Goal: Find specific page/section: Find specific page/section

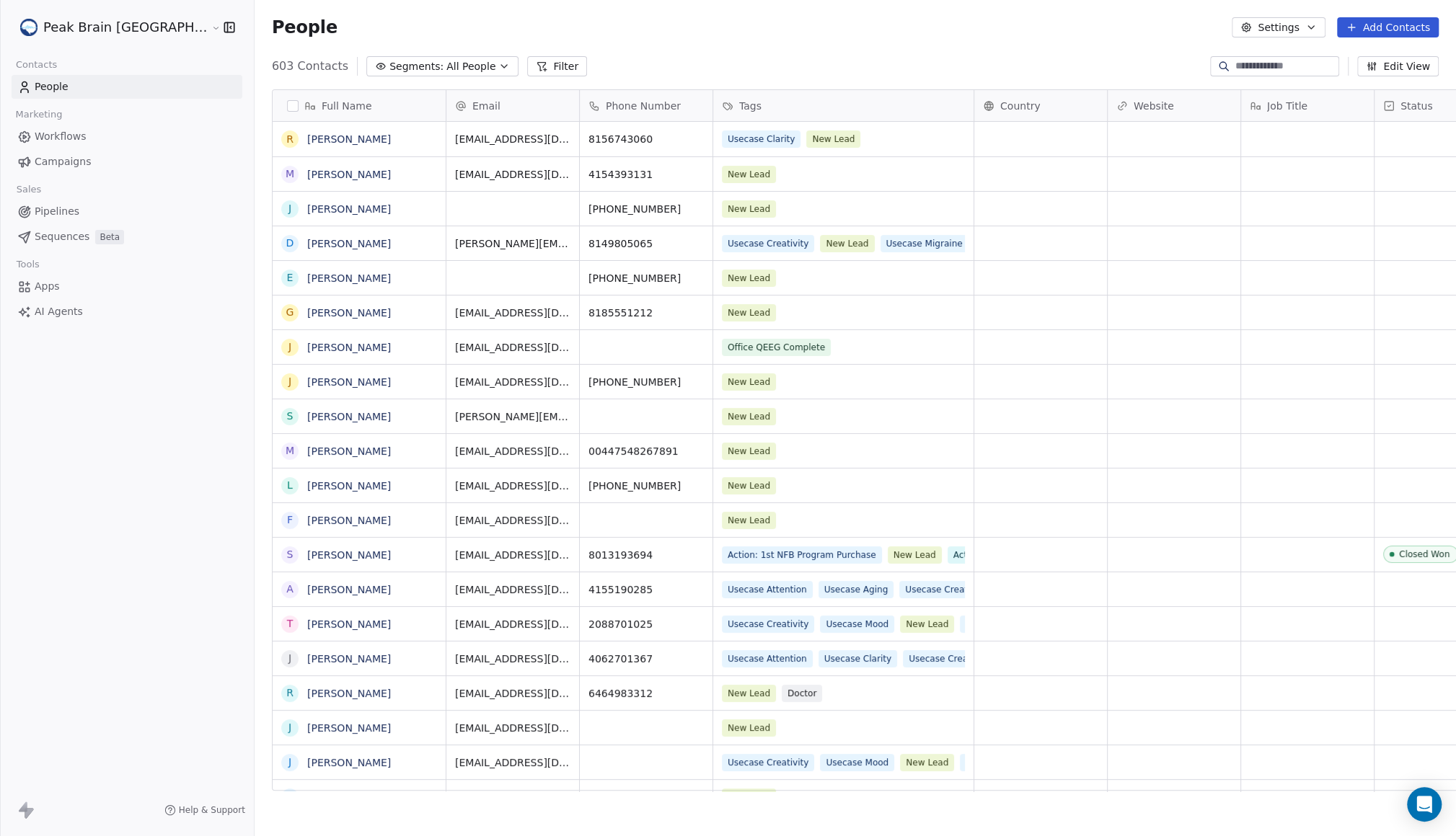
scroll to position [721, 1246]
click at [71, 206] on span "Pipelines" at bounding box center [57, 211] width 44 height 15
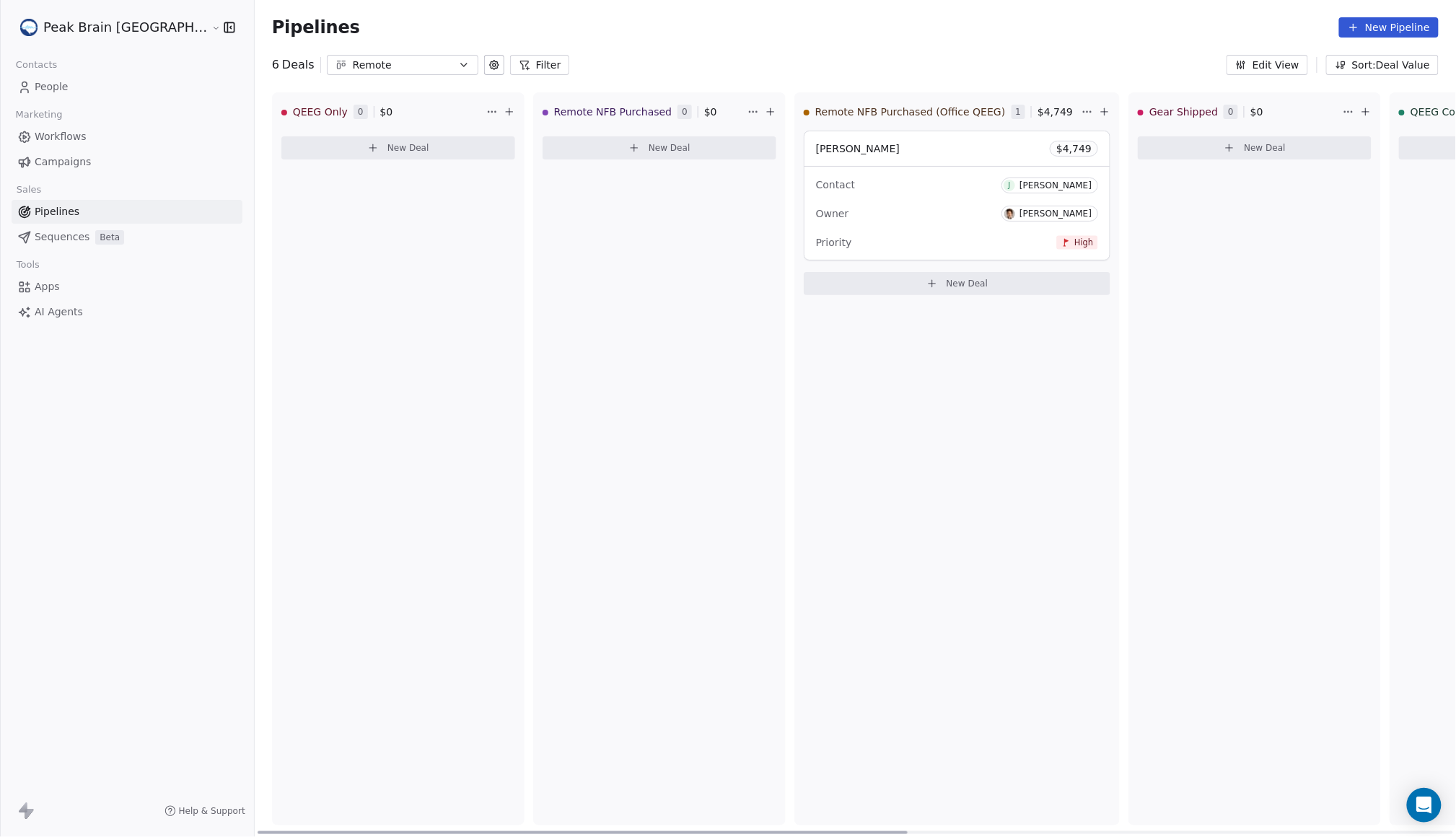
click at [852, 165] on div "[PERSON_NAME] $ 4,749" at bounding box center [957, 149] width 305 height 35
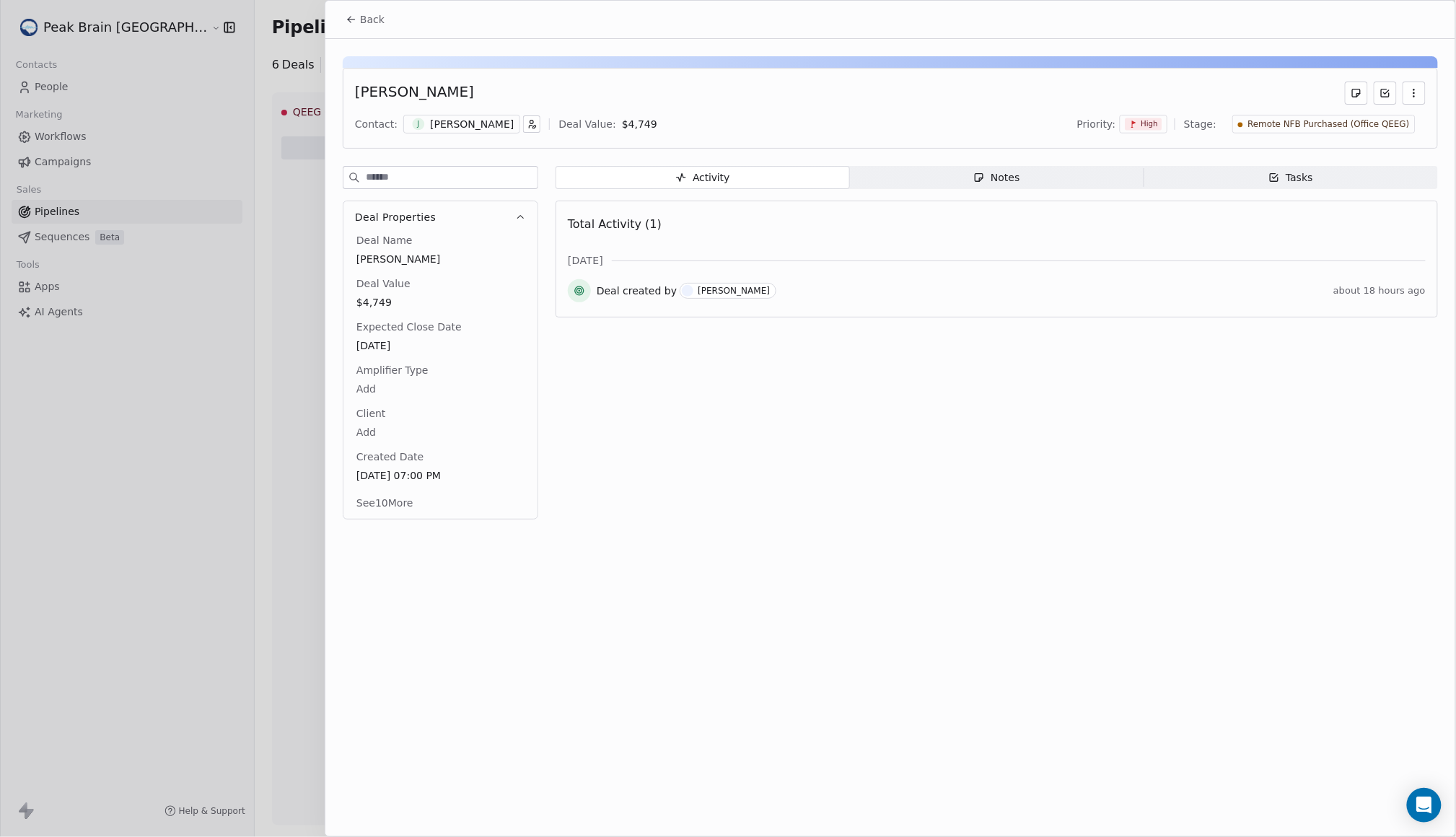
click at [448, 123] on div "[PERSON_NAME]" at bounding box center [472, 124] width 84 height 15
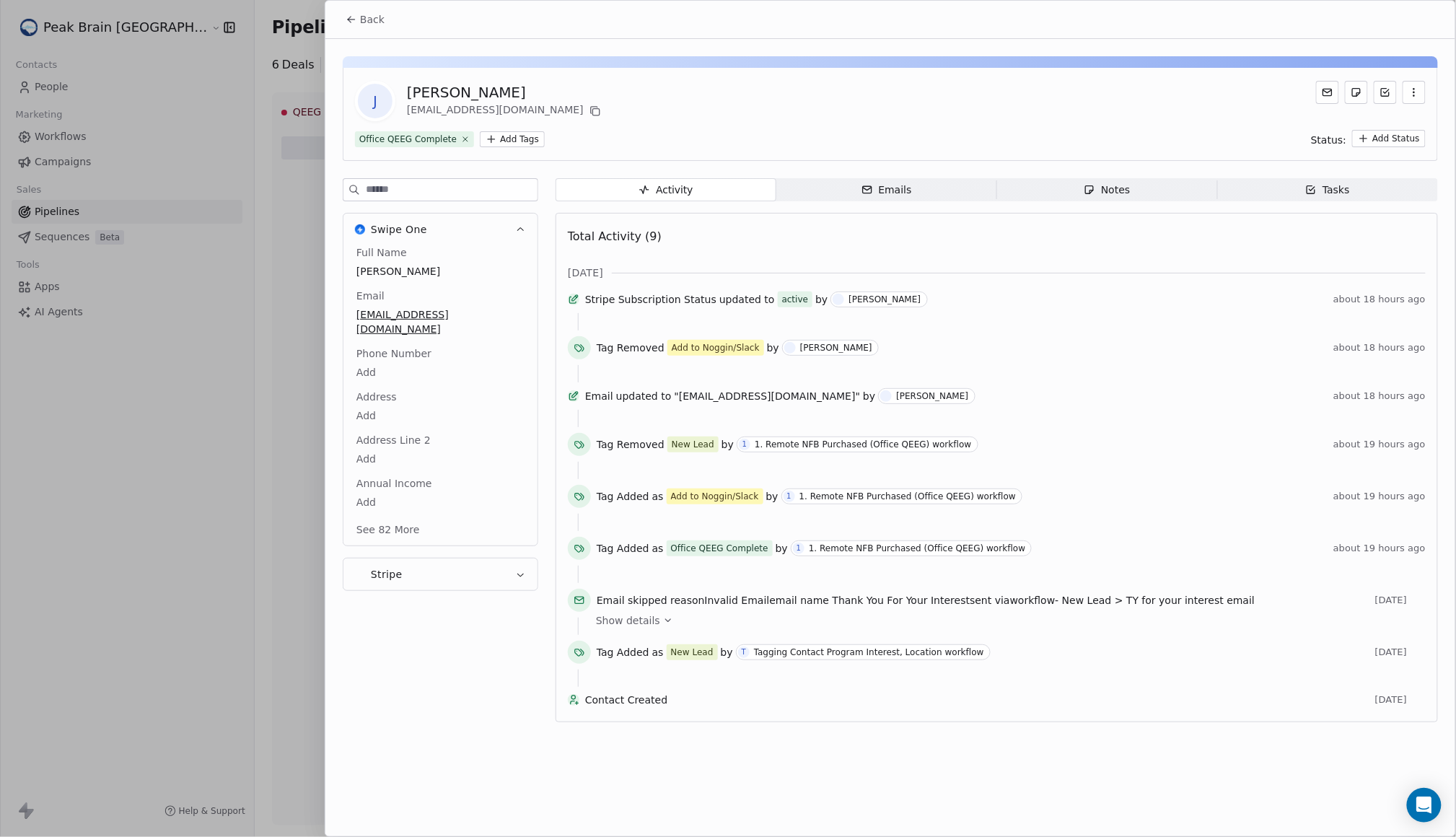
click at [651, 618] on div "Email skipped reason Invalid Email email name Thank You For Your Interest sent …" at bounding box center [996, 603] width 858 height 29
click at [650, 628] on span "Show details" at bounding box center [628, 621] width 64 height 15
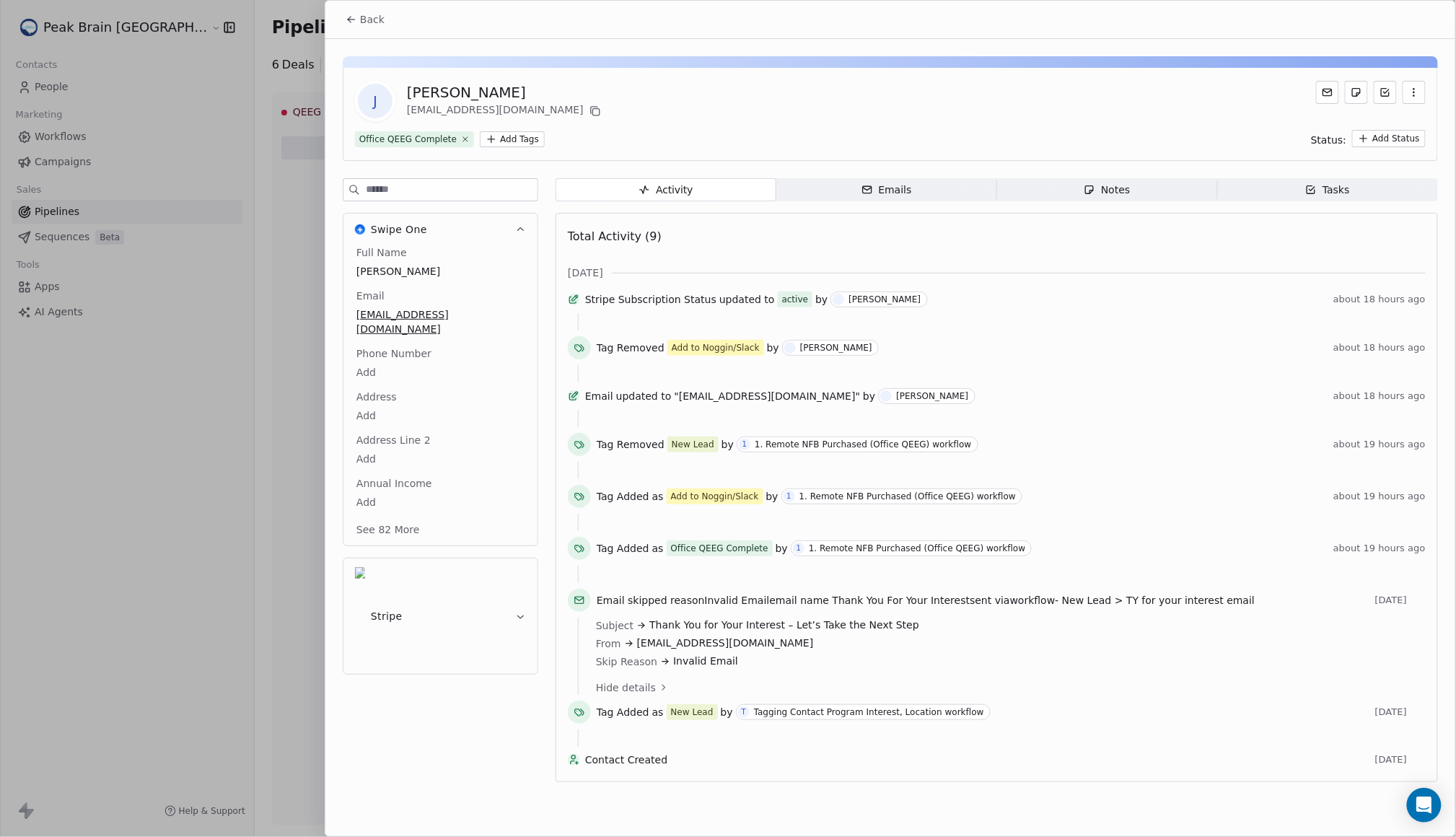
click at [355, 21] on icon at bounding box center [351, 20] width 12 height 12
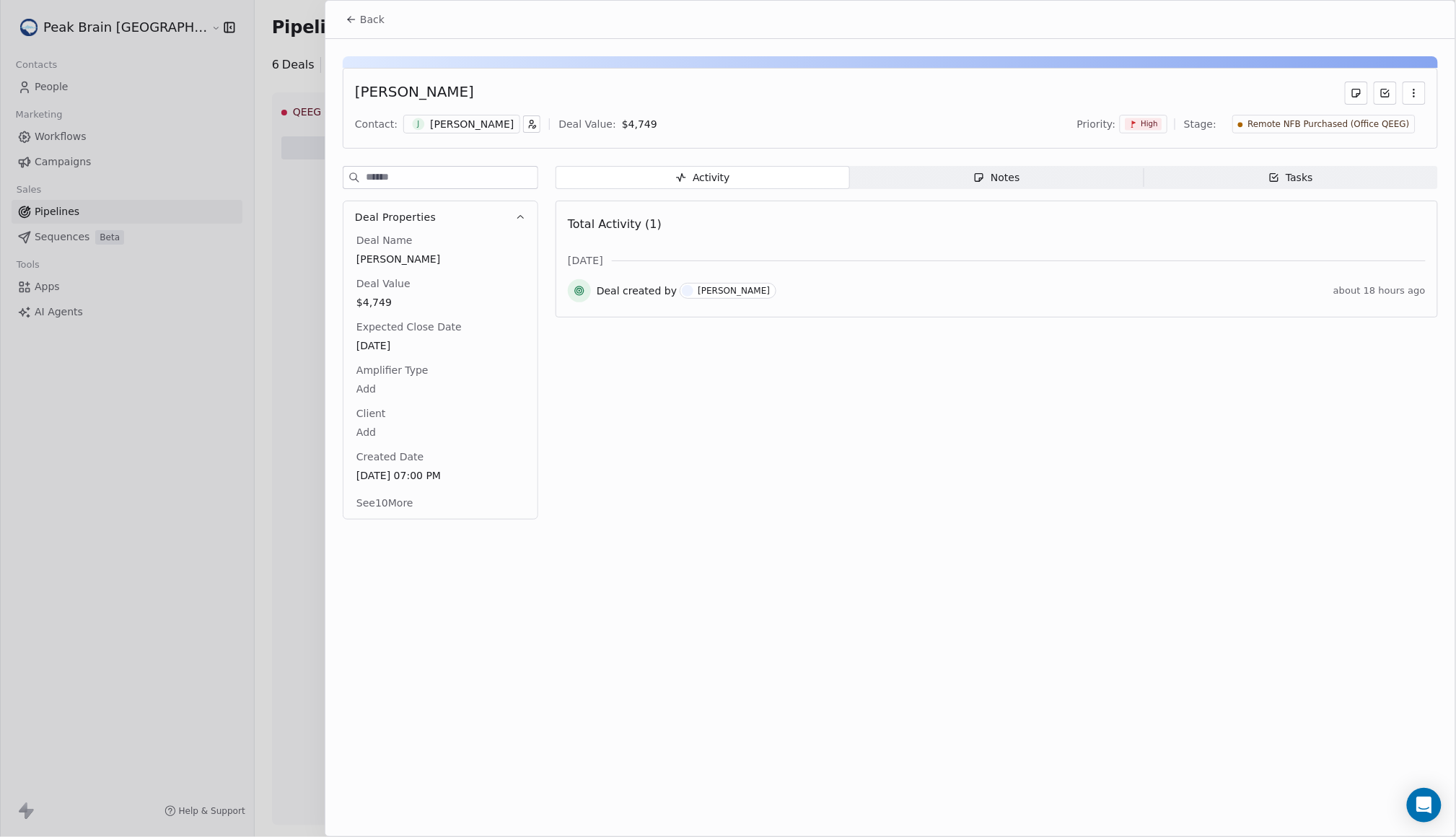
click at [365, 30] on button "Back" at bounding box center [365, 20] width 56 height 26
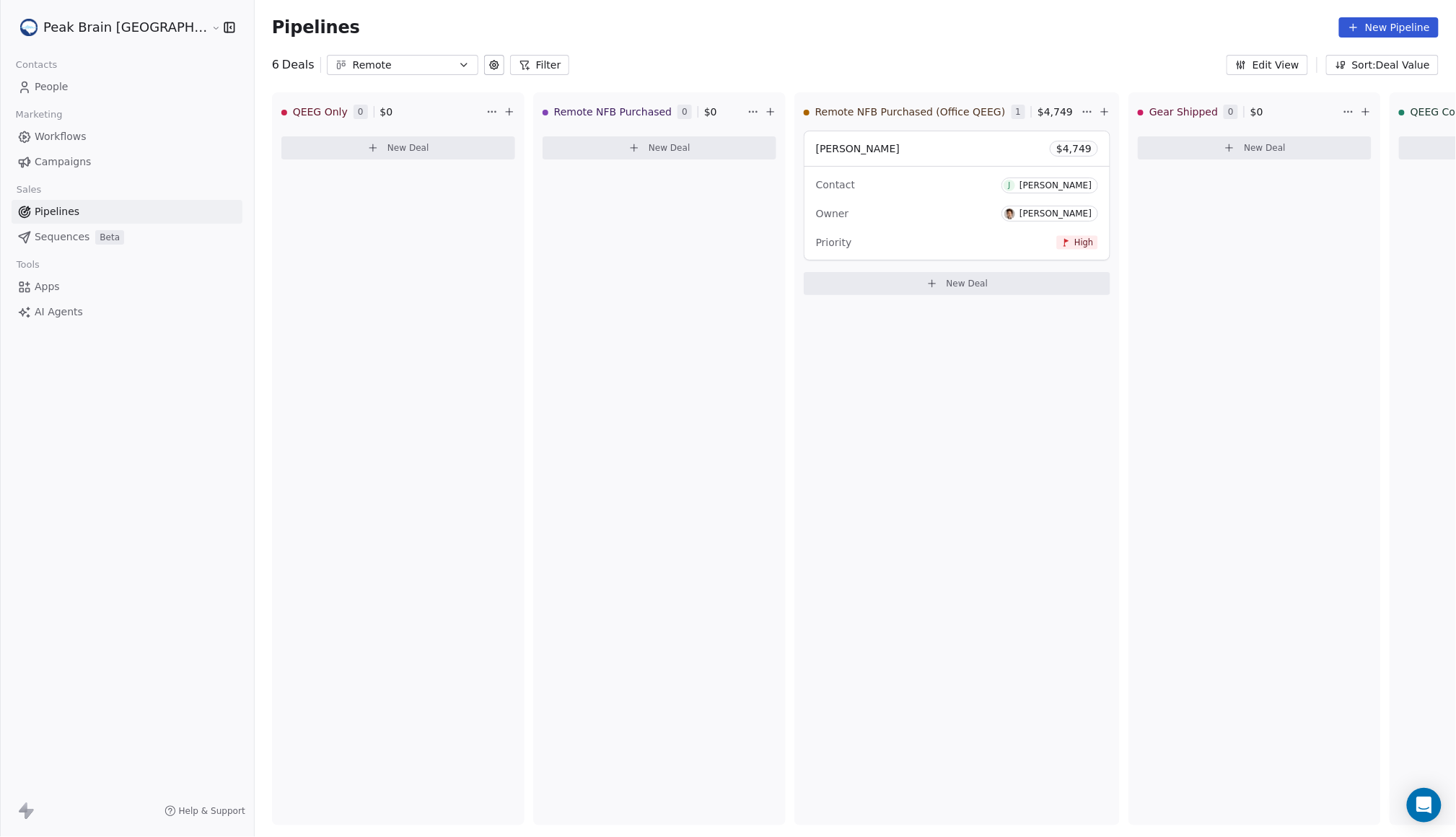
click at [103, 130] on link "Workflows" at bounding box center [127, 137] width 231 height 24
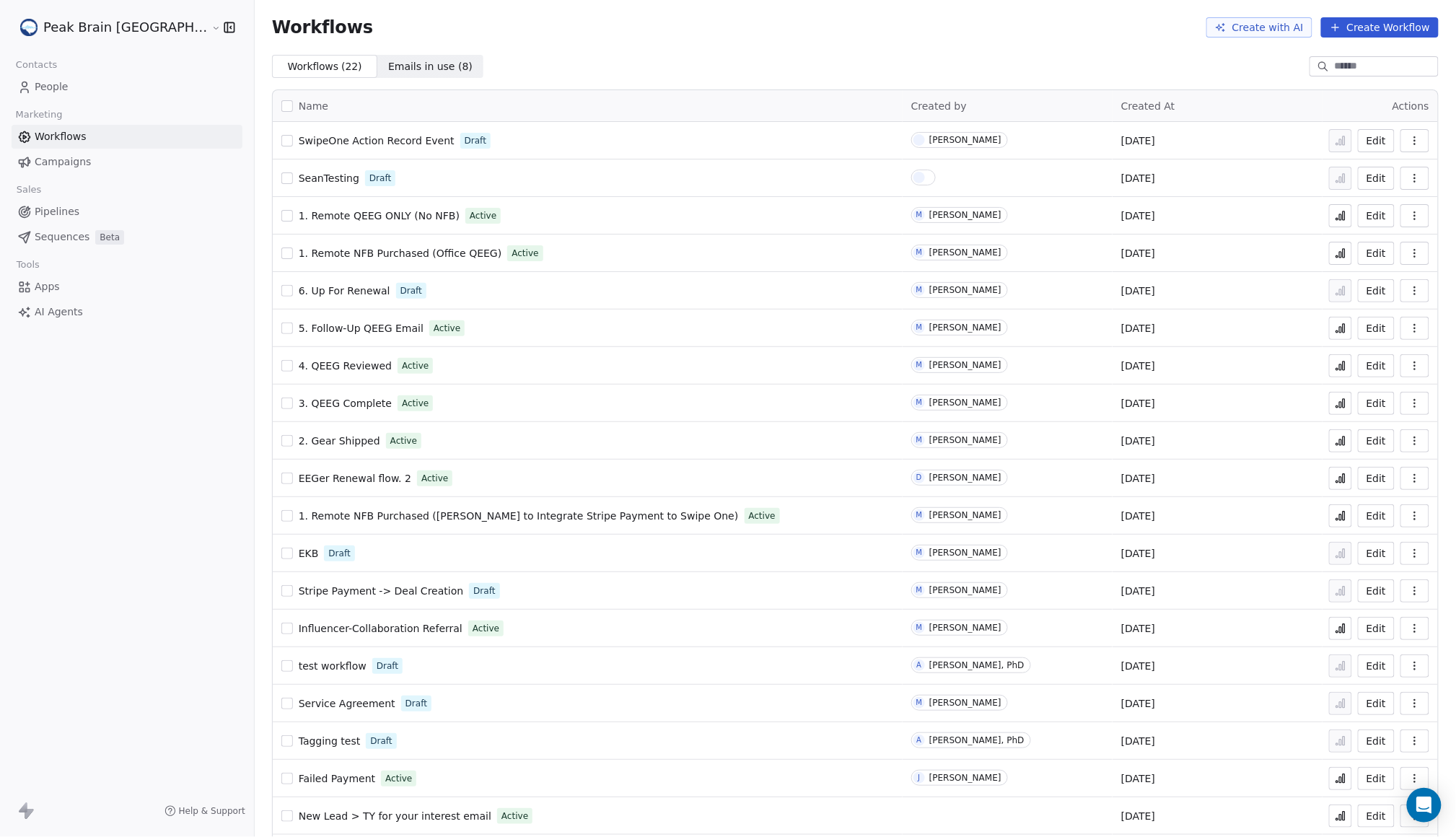
click at [332, 522] on link "1. Remote NFB Purchased ([PERSON_NAME] to Integrate Stripe Payment to Swipe One)" at bounding box center [518, 516] width 440 height 15
click at [49, 81] on span "People" at bounding box center [51, 86] width 34 height 15
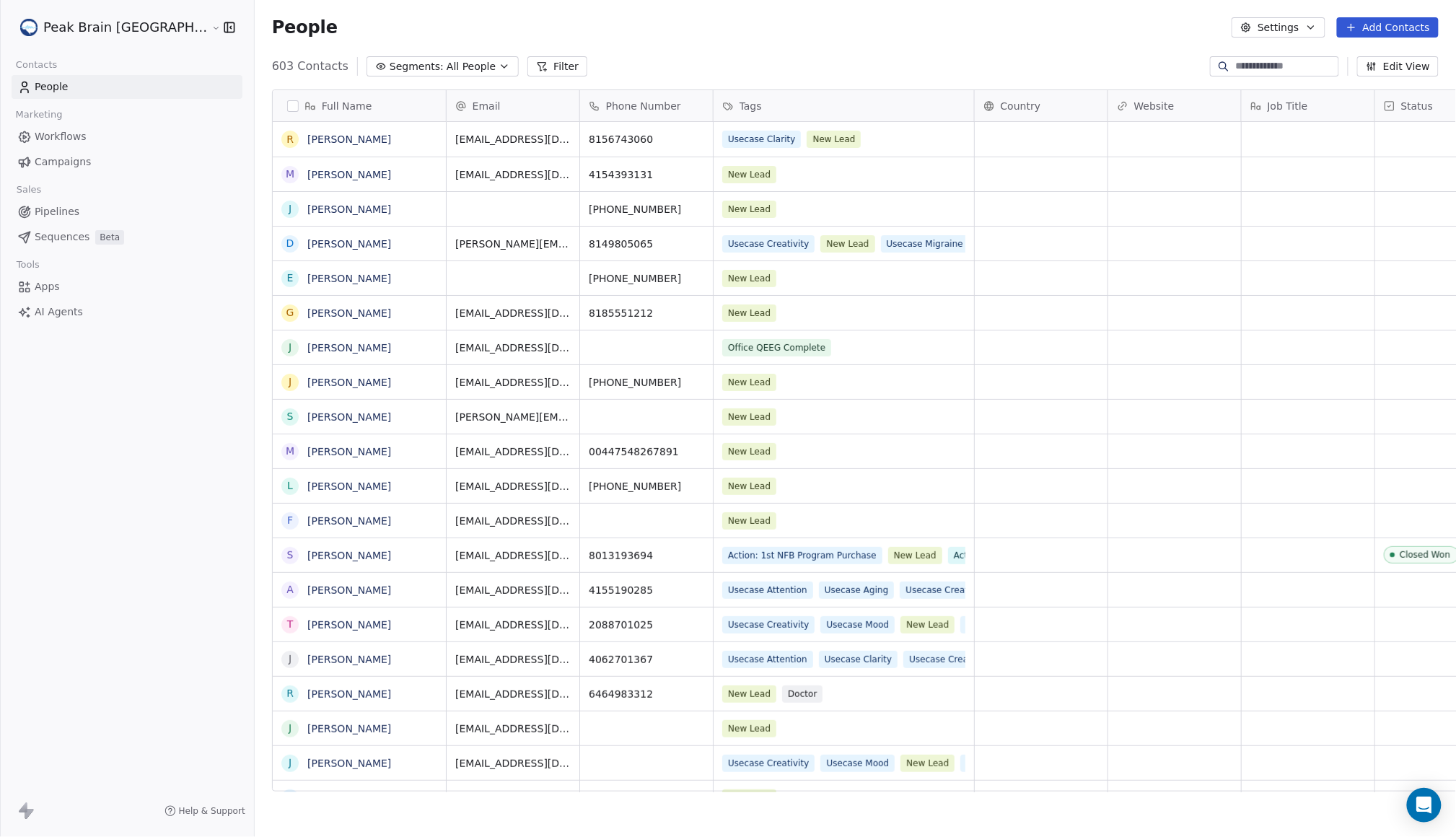
scroll to position [722, 1246]
click at [1318, 69] on input at bounding box center [1285, 67] width 101 height 15
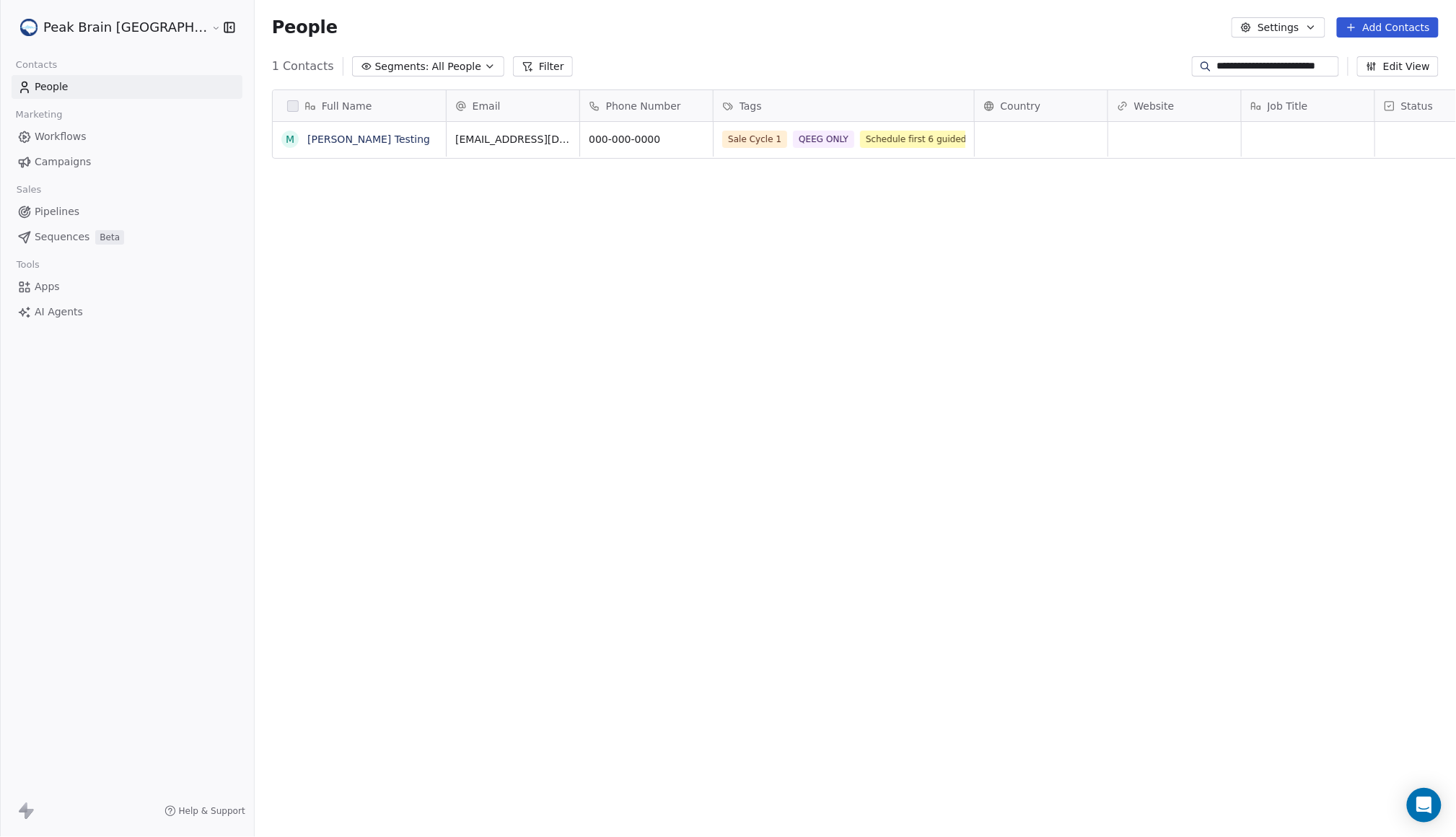
type input "**********"
click at [308, 142] on link "[PERSON_NAME] Testing" at bounding box center [369, 139] width 123 height 12
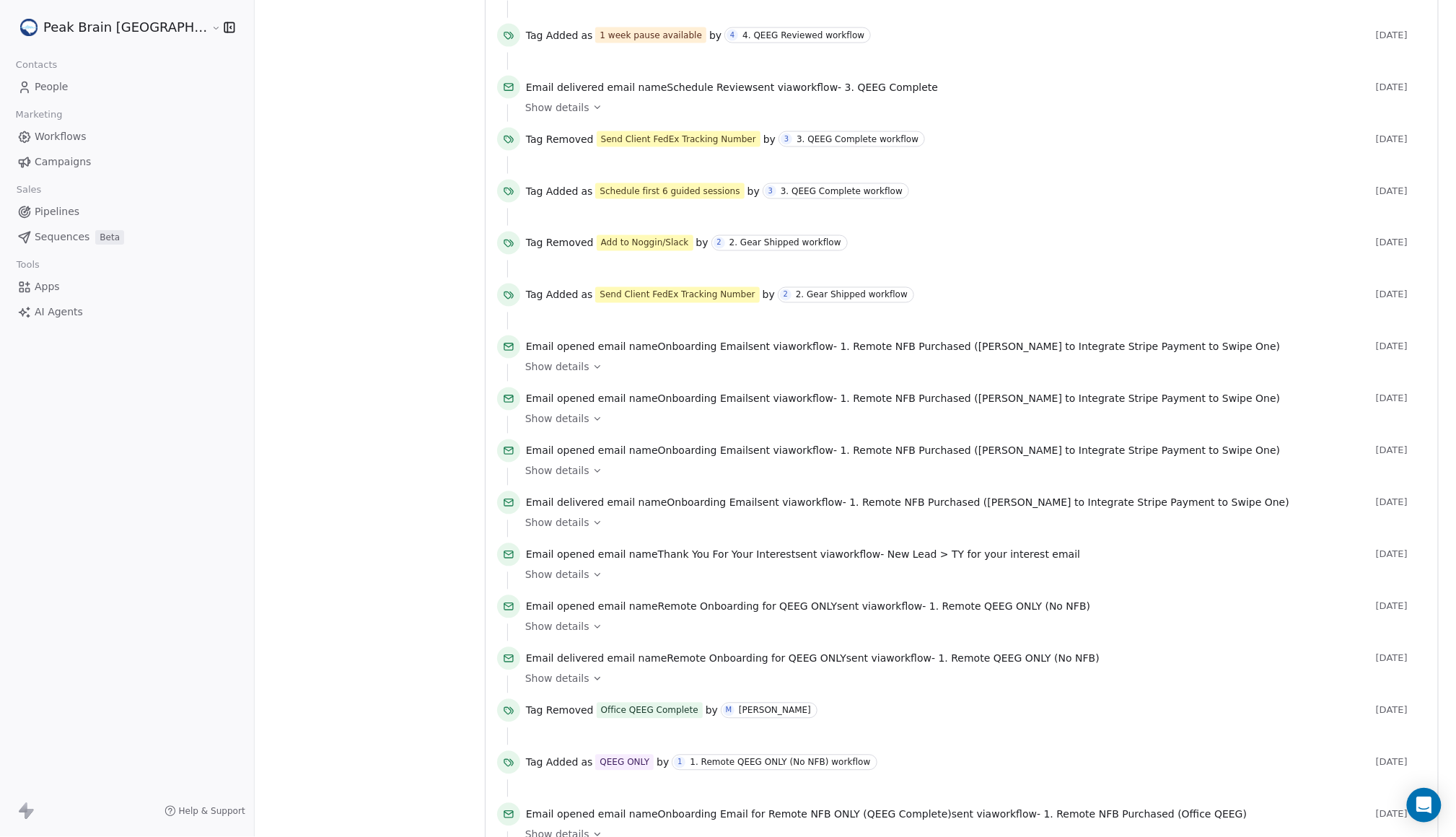
scroll to position [876, 0]
